Goal: Navigation & Orientation: Find specific page/section

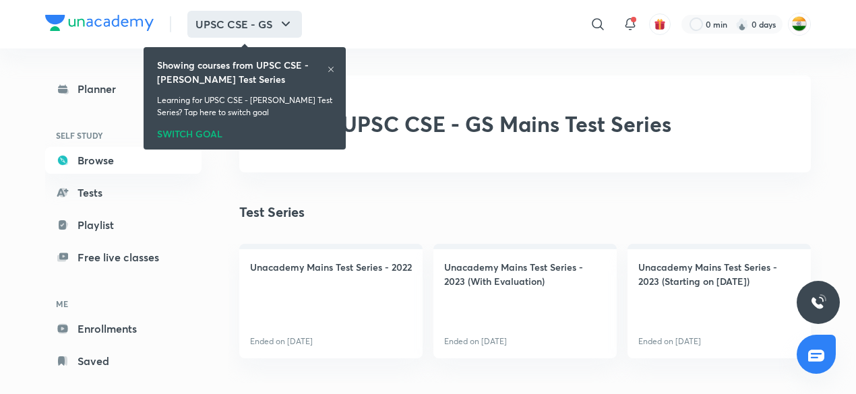
click at [256, 22] on button "UPSC CSE - GS" at bounding box center [244, 24] width 115 height 27
click at [209, 129] on div "SWITCH GOAL" at bounding box center [244, 131] width 175 height 15
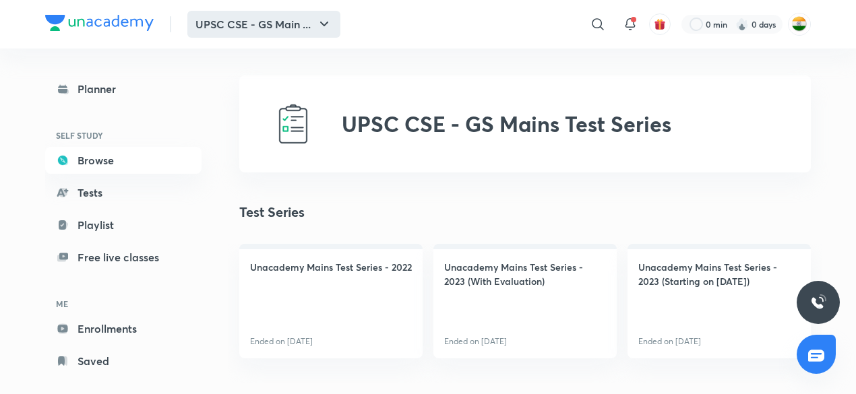
click at [271, 32] on button "UPSC CSE - GS Main ..." at bounding box center [263, 24] width 153 height 27
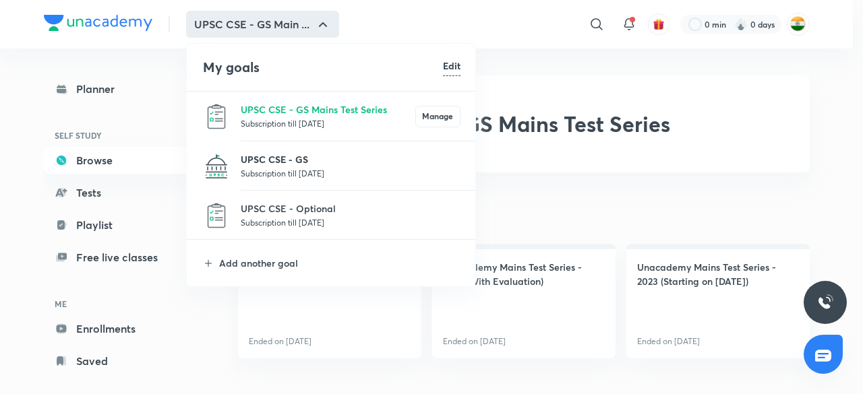
click at [289, 154] on p "UPSC CSE - GS" at bounding box center [351, 159] width 220 height 14
